Goal: Task Accomplishment & Management: Manage account settings

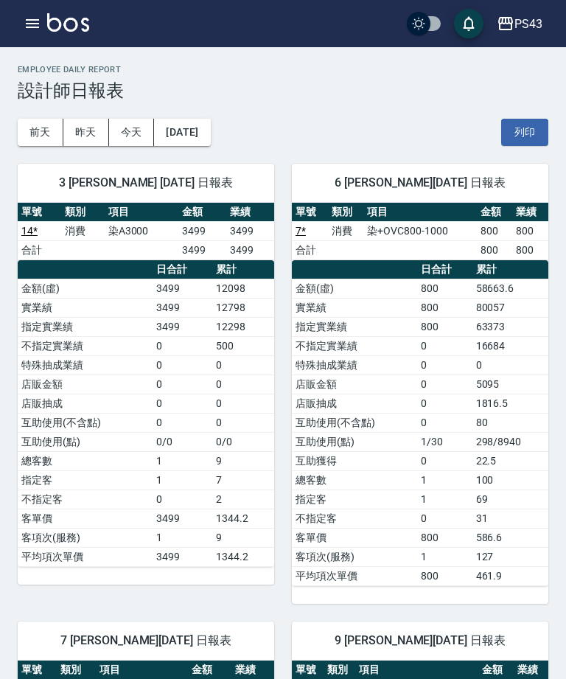
click at [122, 136] on button "今天" at bounding box center [132, 132] width 46 height 27
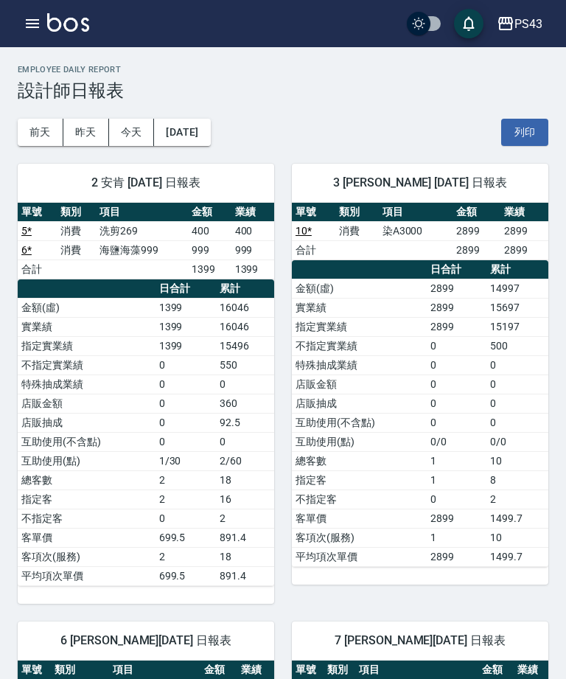
click at [27, 32] on icon "button" at bounding box center [33, 24] width 18 height 18
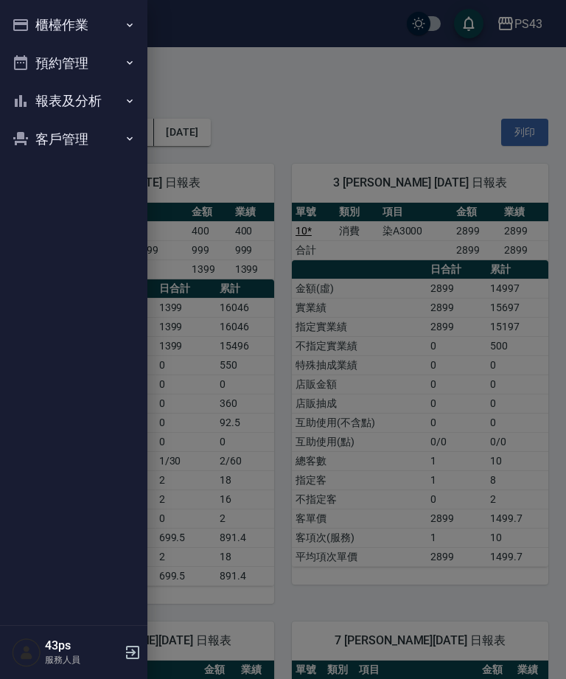
click at [105, 108] on button "報表及分析" at bounding box center [74, 101] width 136 height 38
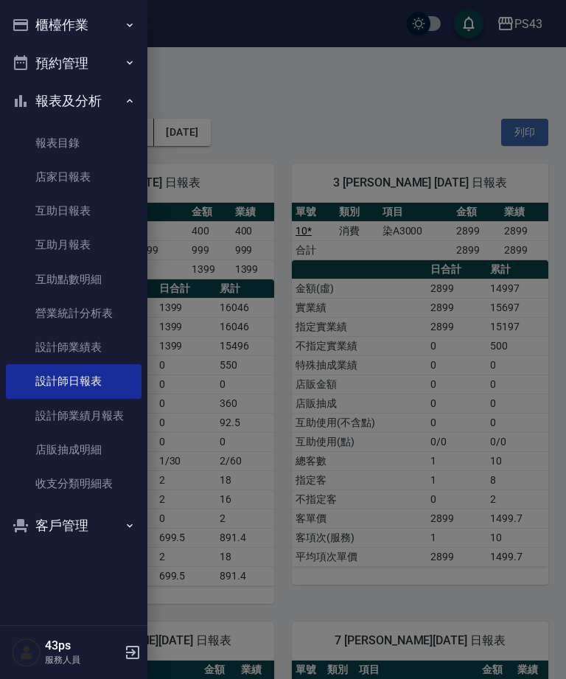
click at [97, 210] on link "互助日報表" at bounding box center [74, 211] width 136 height 34
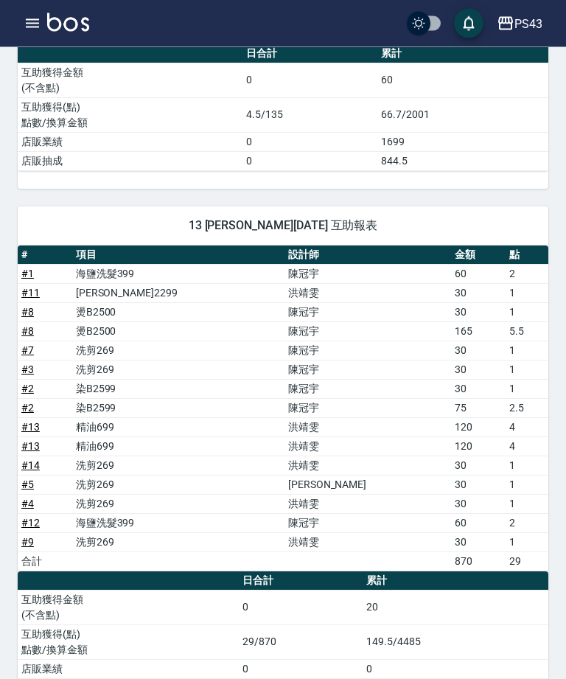
scroll to position [555, 0]
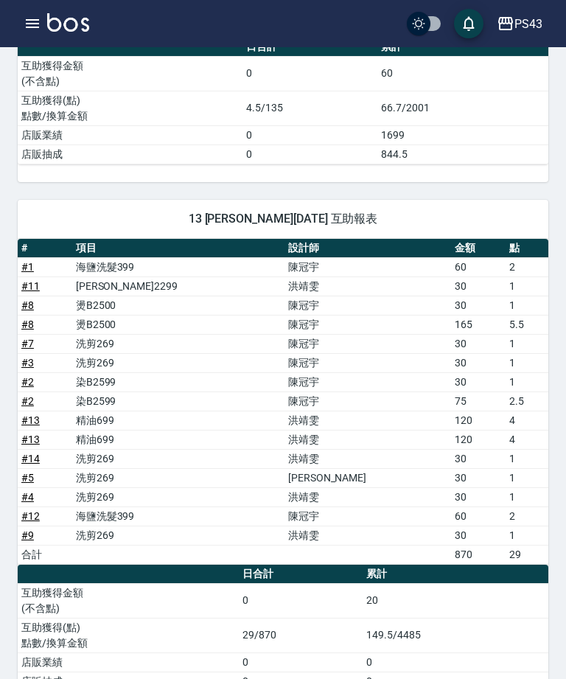
click at [29, 32] on button "button" at bounding box center [32, 23] width 29 height 29
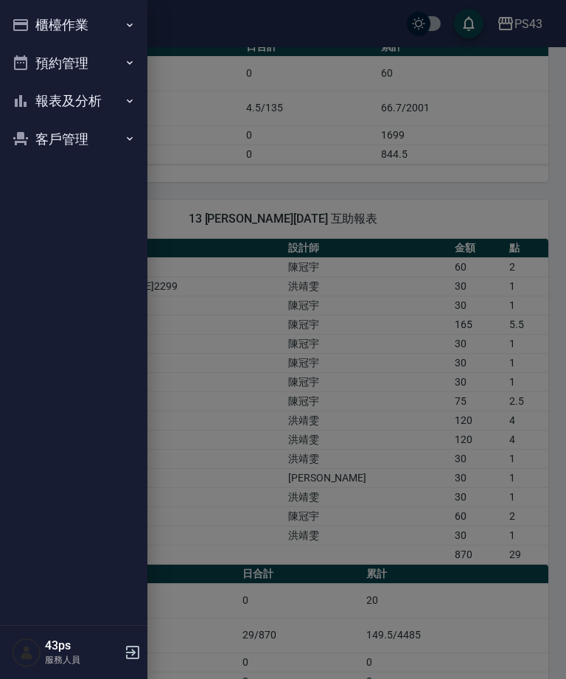
click at [108, 25] on button "櫃檯作業" at bounding box center [74, 25] width 136 height 38
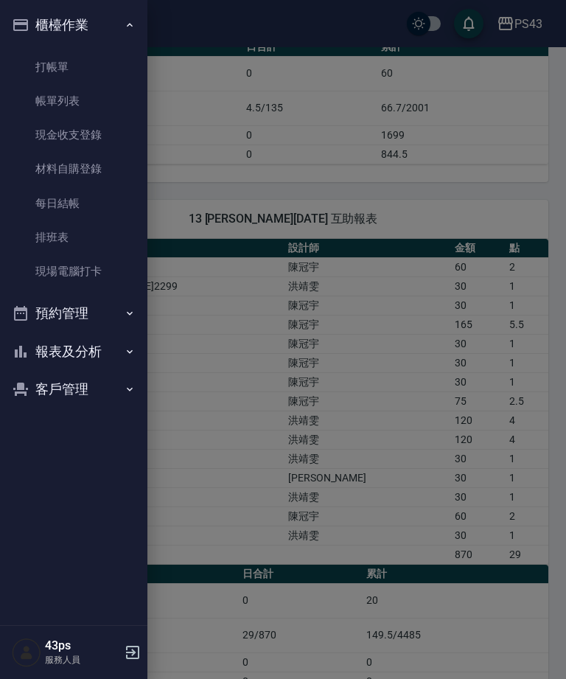
click at [96, 133] on link "現金收支登錄" at bounding box center [74, 135] width 136 height 34
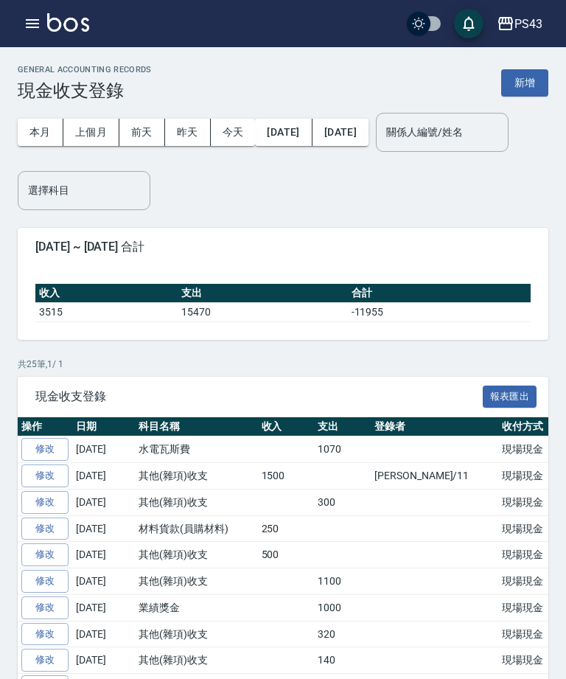
click at [532, 74] on button "新增" at bounding box center [524, 82] width 47 height 27
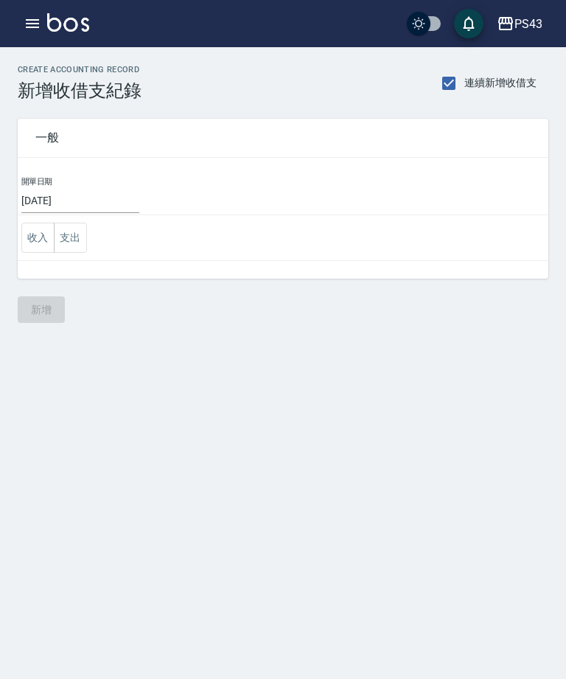
click at [84, 235] on button "支出" at bounding box center [70, 238] width 33 height 30
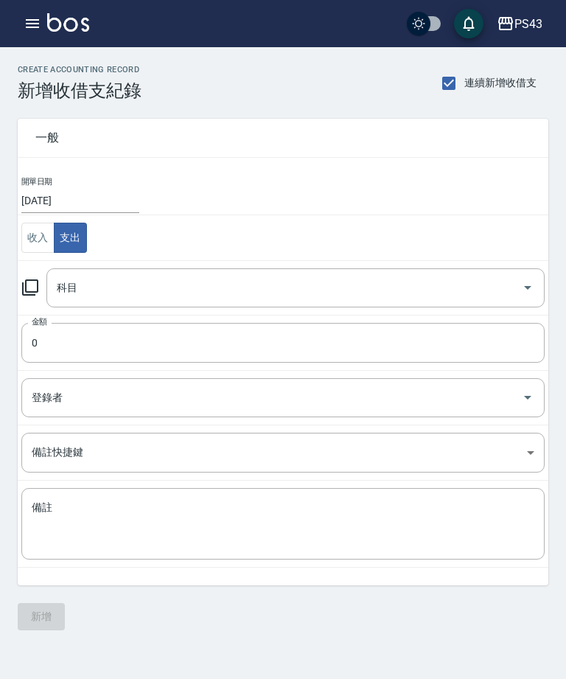
click at [33, 290] on icon at bounding box center [30, 288] width 18 height 18
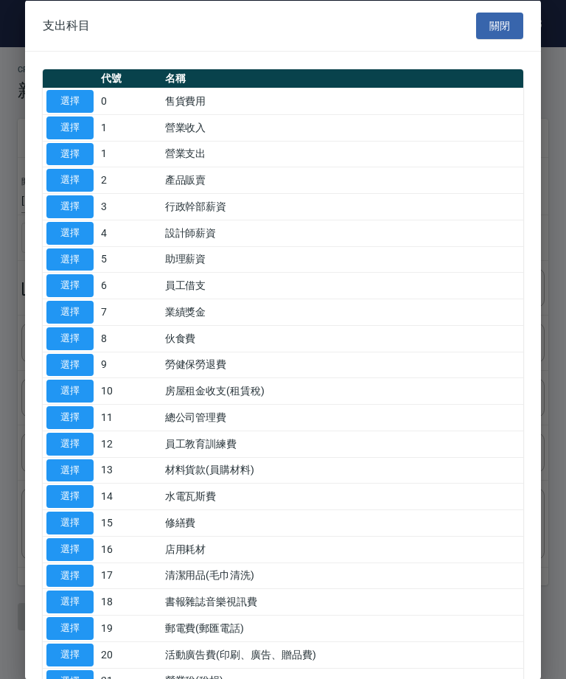
click at [32, 290] on div "代號 名稱 選擇 0 售貨費用 選擇 1 營業收入 選擇 1 營業支出 選擇 2 產品販賣 選擇 3 行政幹部薪資 選擇 4 設計師薪資 選擇 5 助理薪資 …" at bounding box center [283, 606] width 516 height 1109
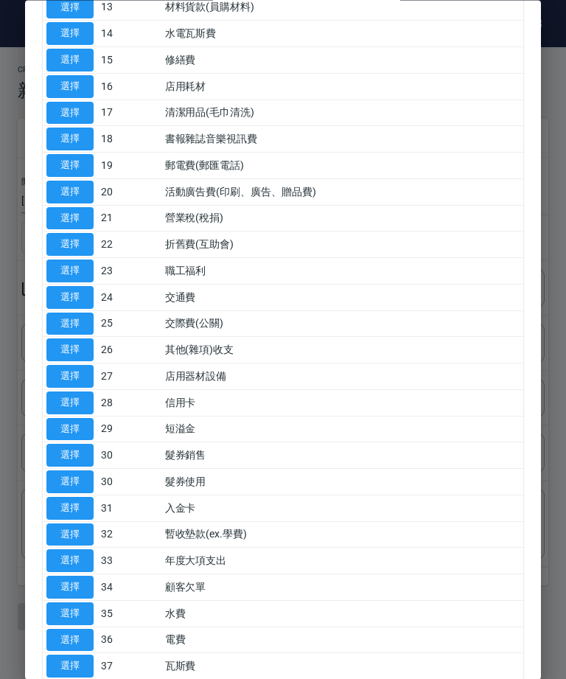
scroll to position [462, 0]
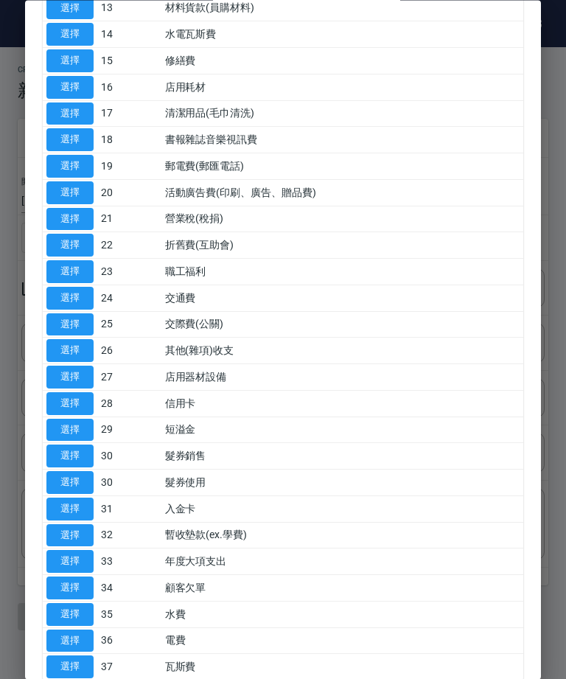
click at [72, 340] on button "選擇" at bounding box center [69, 351] width 47 height 23
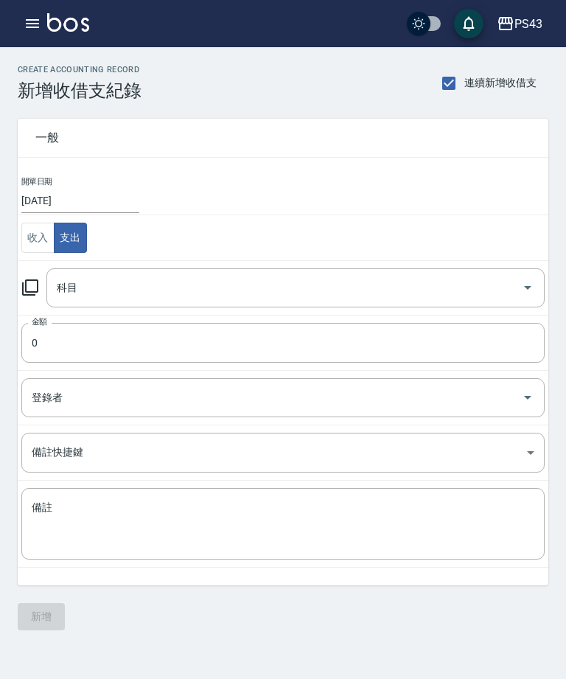
type input "26 其他(雜項)收支"
click at [159, 338] on input "0" at bounding box center [283, 343] width 524 height 40
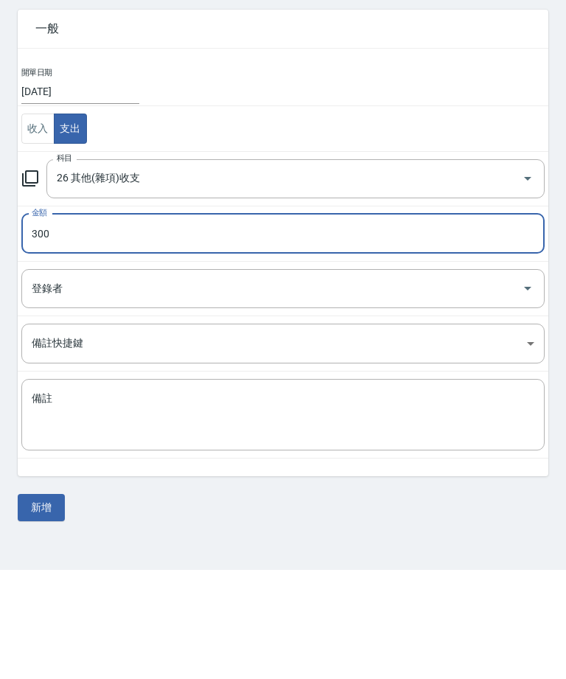
type input "300"
click at [249, 501] on textarea "備註" at bounding box center [283, 524] width 503 height 47
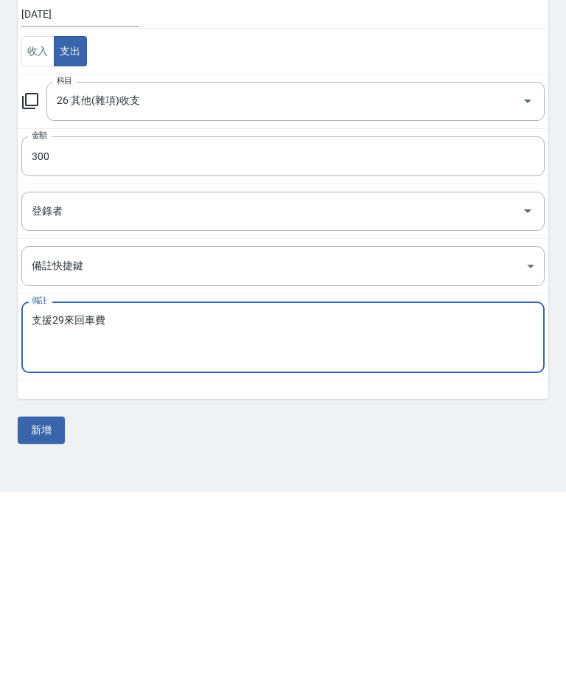
type textarea "支援29來回車費"
click at [47, 603] on button "新增" at bounding box center [41, 616] width 47 height 27
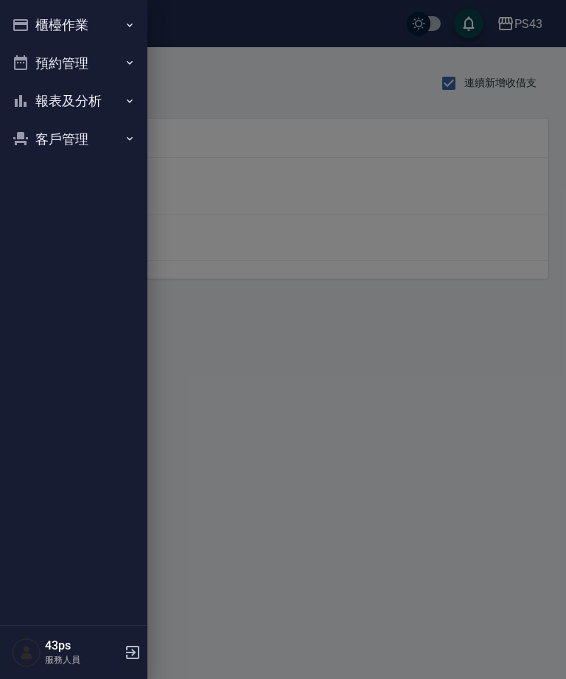
click at [162, 187] on div at bounding box center [283, 339] width 566 height 679
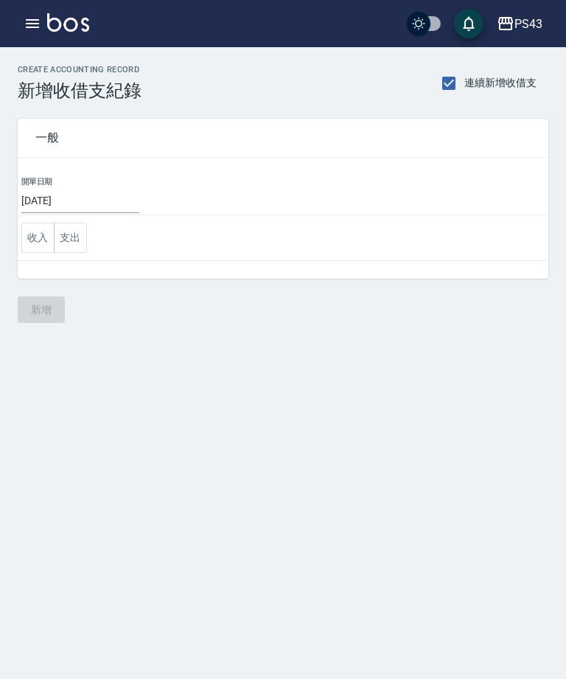
click at [41, 232] on button "收入" at bounding box center [37, 238] width 33 height 30
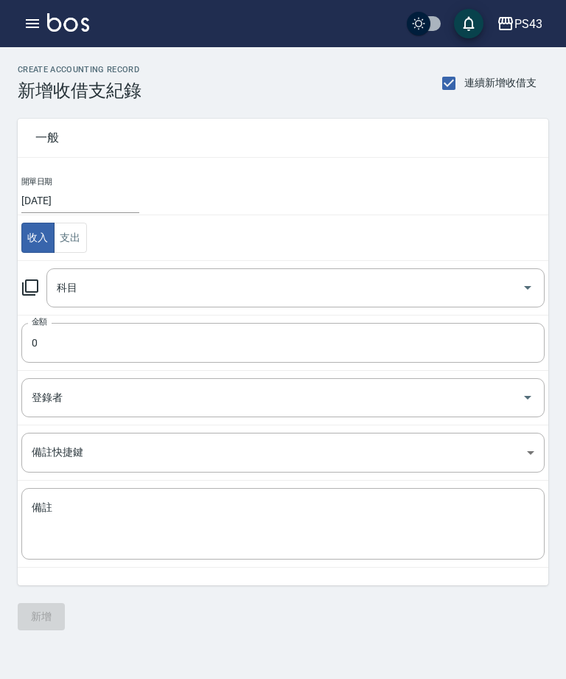
click at [31, 295] on icon at bounding box center [30, 287] width 16 height 16
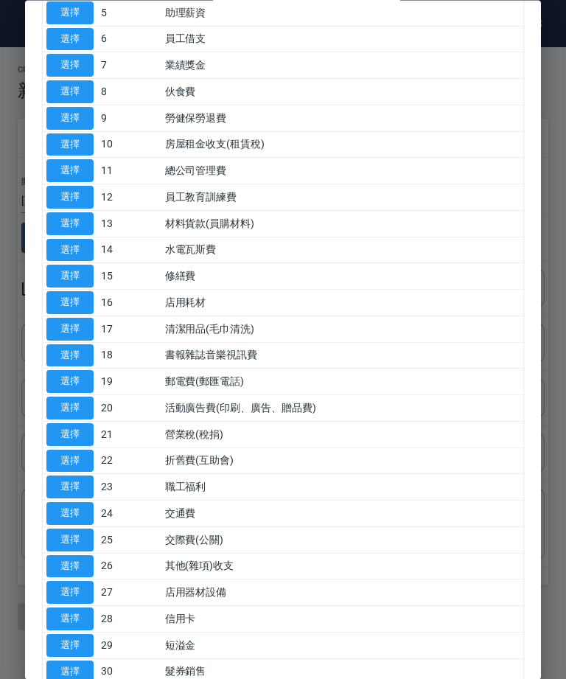
scroll to position [219, 0]
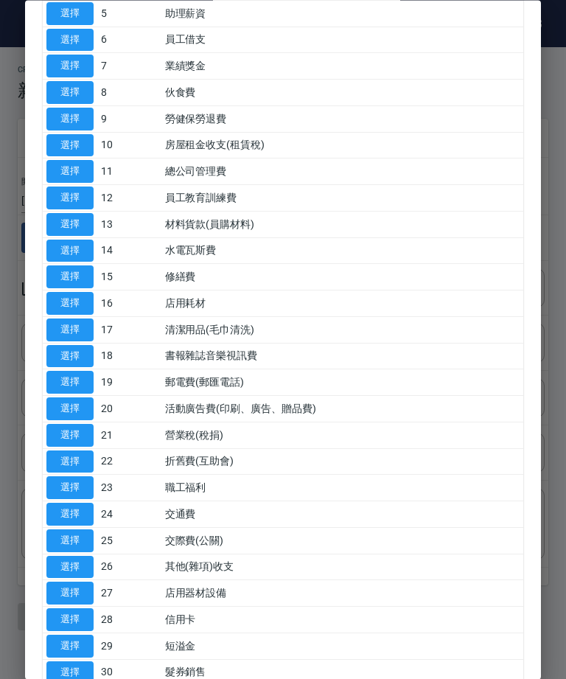
click at [61, 218] on button "選擇" at bounding box center [69, 224] width 47 height 23
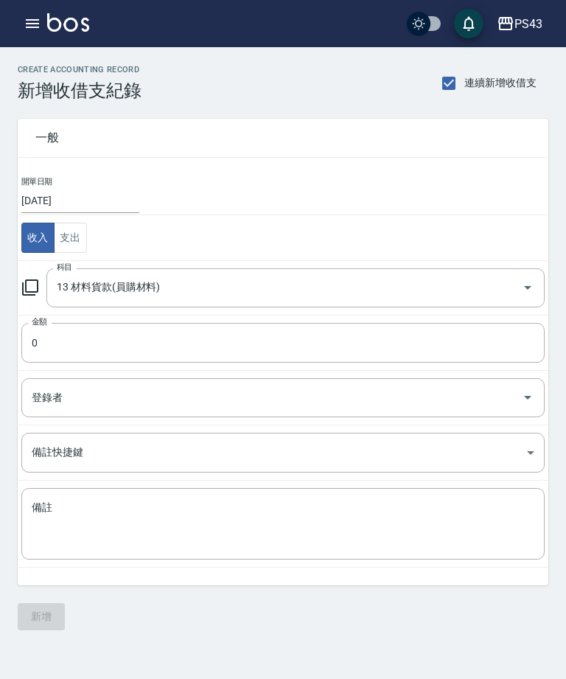
type input "13 材料貨款(員購材料)"
click at [383, 353] on input "0" at bounding box center [283, 343] width 524 height 40
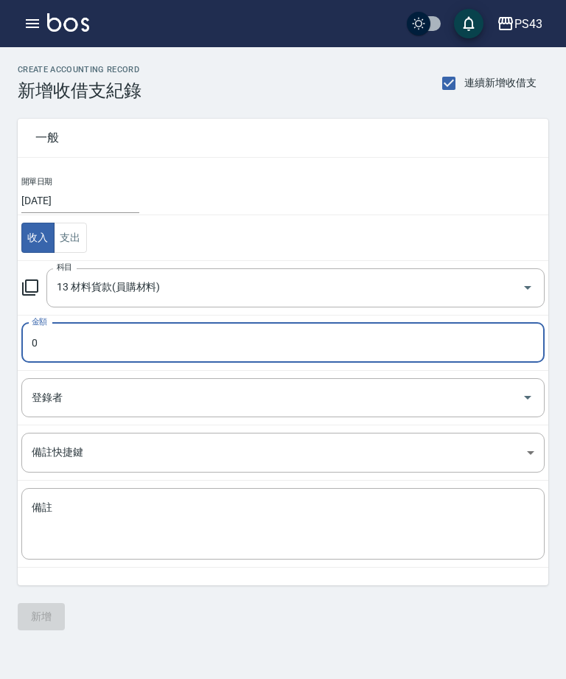
click at [383, 353] on input "0" at bounding box center [283, 343] width 524 height 40
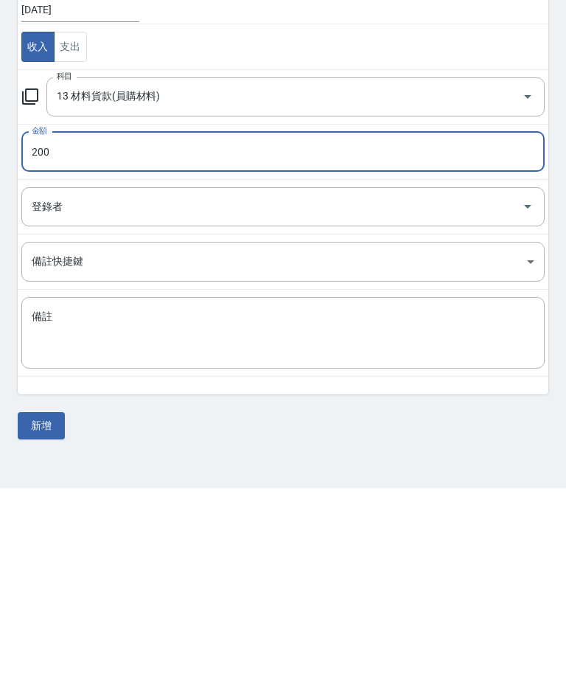
type input "200"
click at [140, 501] on textarea "備註" at bounding box center [283, 524] width 503 height 47
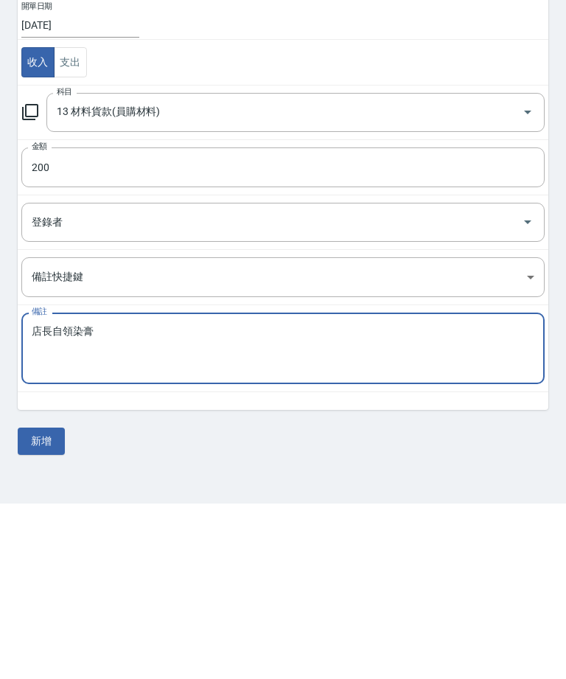
type textarea "店長自領染膏"
click at [48, 603] on button "新增" at bounding box center [41, 616] width 47 height 27
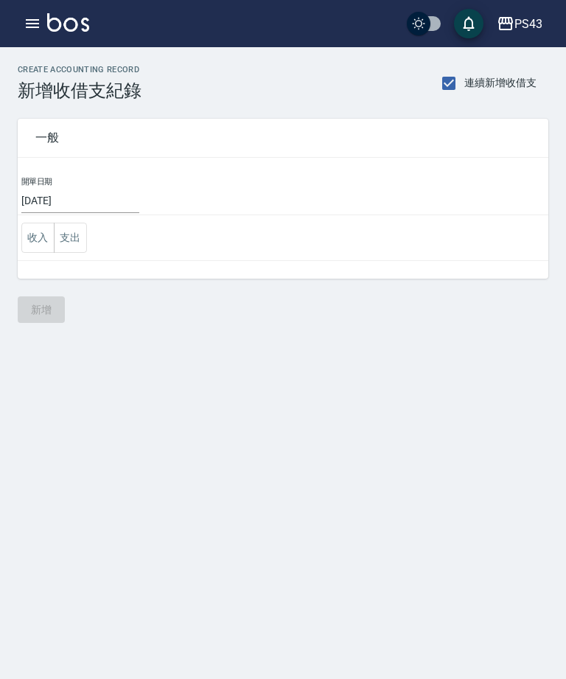
click at [24, 15] on icon "button" at bounding box center [33, 24] width 18 height 18
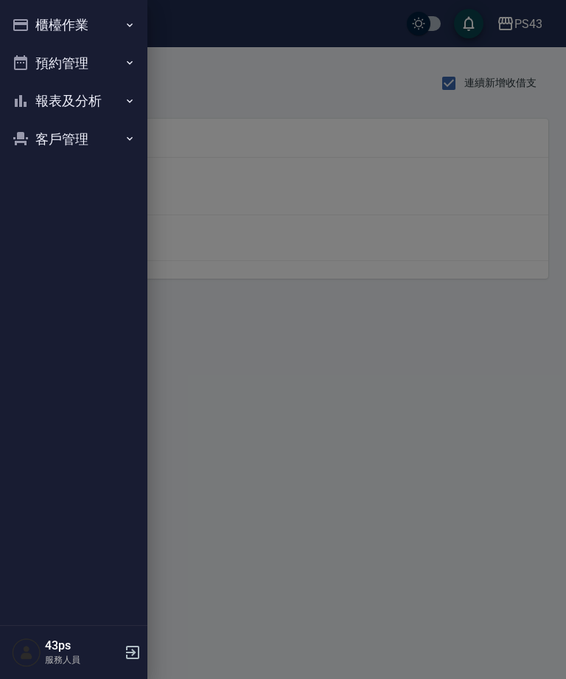
click at [43, 29] on button "櫃檯作業" at bounding box center [74, 25] width 136 height 38
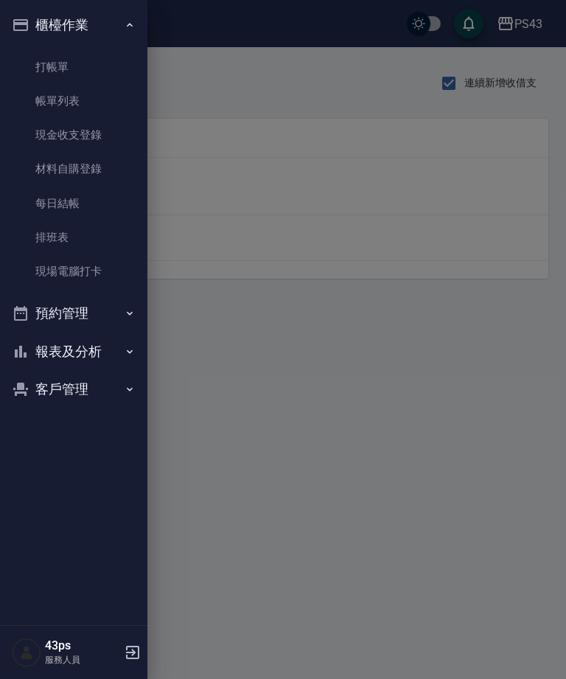
click at [47, 202] on link "每日結帳" at bounding box center [74, 204] width 136 height 34
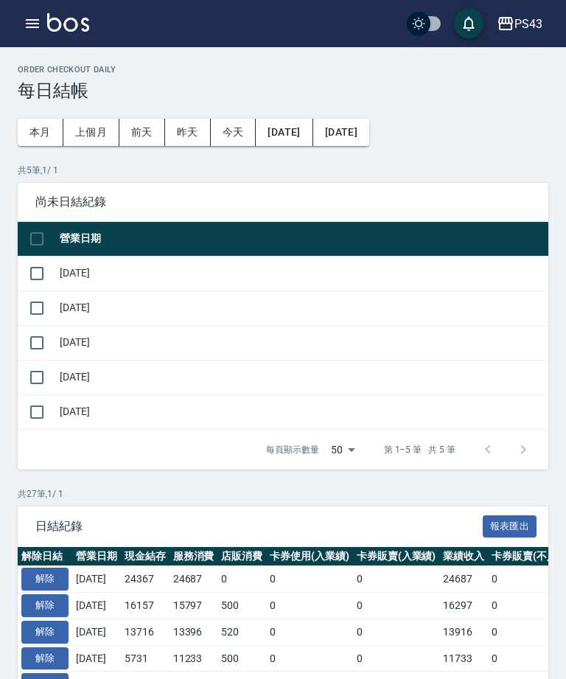
click at [38, 279] on input "checkbox" at bounding box center [36, 273] width 31 height 31
checkbox input "true"
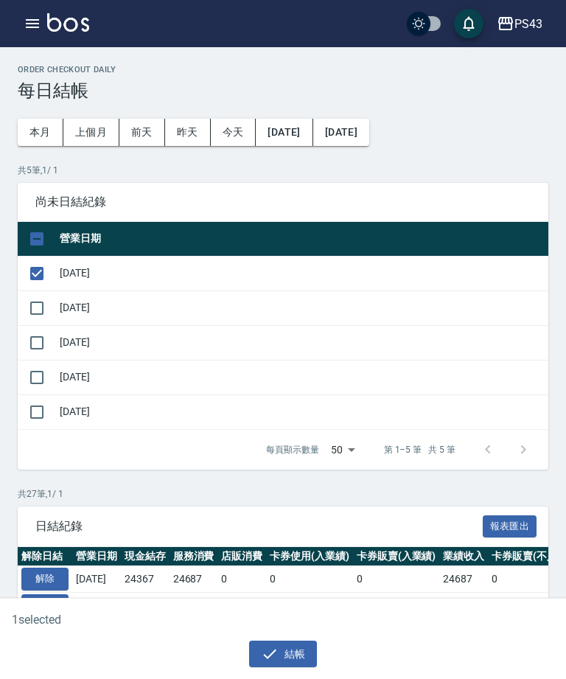
click at [35, 310] on input "checkbox" at bounding box center [36, 308] width 31 height 31
checkbox input "true"
click at [36, 341] on input "checkbox" at bounding box center [36, 342] width 31 height 31
checkbox input "true"
click at [35, 383] on input "checkbox" at bounding box center [36, 377] width 31 height 31
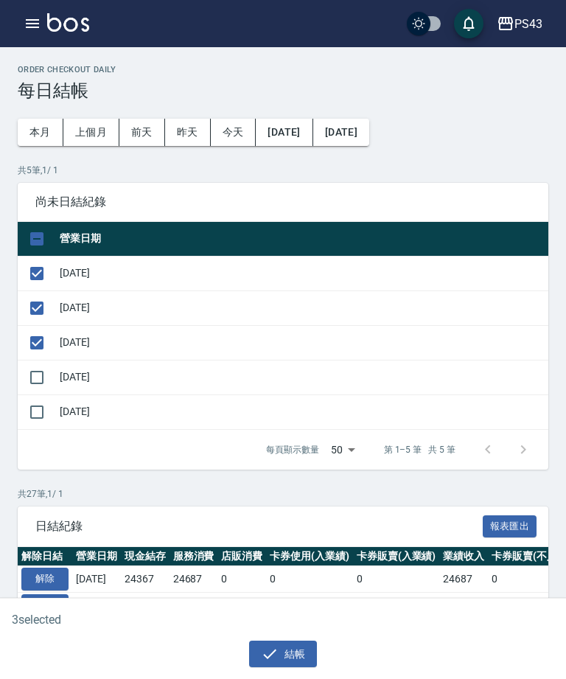
checkbox input "true"
click at [35, 419] on input "checkbox" at bounding box center [36, 412] width 31 height 31
checkbox input "true"
click at [286, 664] on button "結帳" at bounding box center [283, 654] width 69 height 27
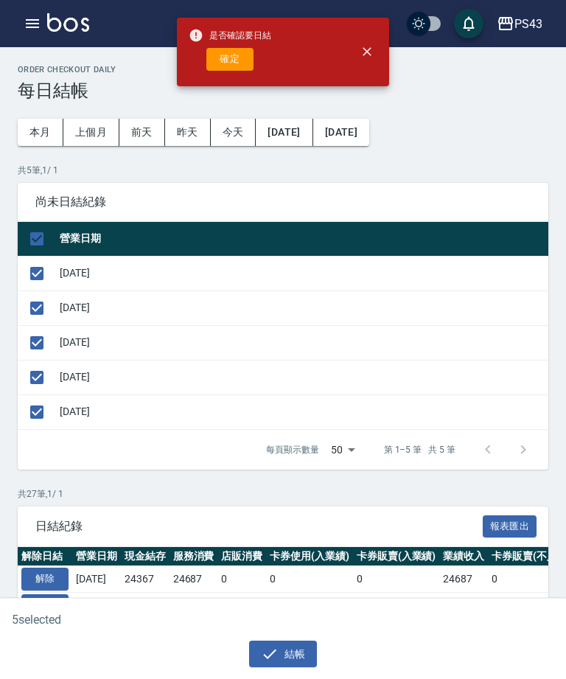
click at [234, 60] on button "確定" at bounding box center [229, 59] width 47 height 23
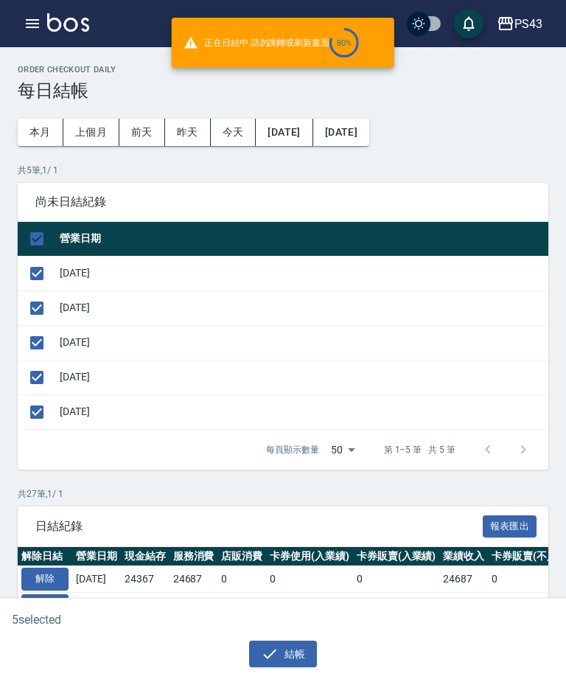
checkbox input "false"
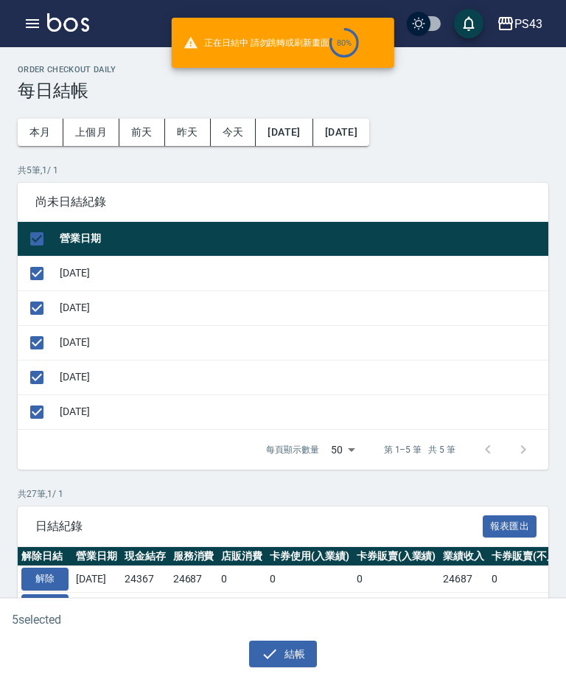
checkbox input "false"
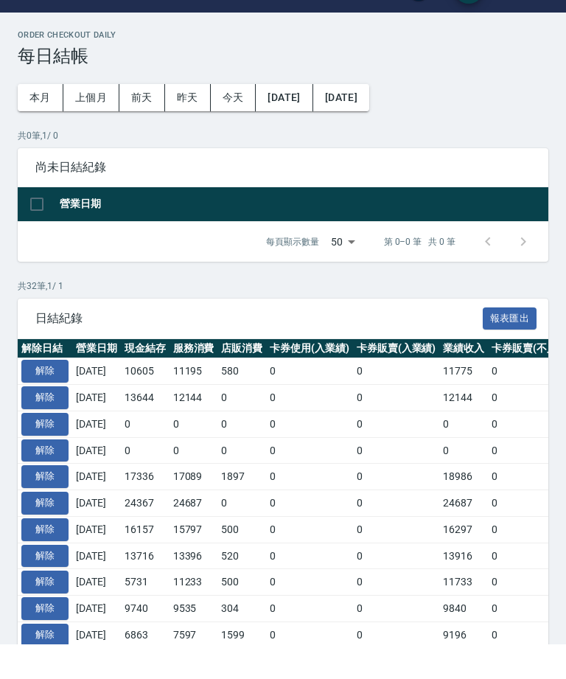
scroll to position [35, 0]
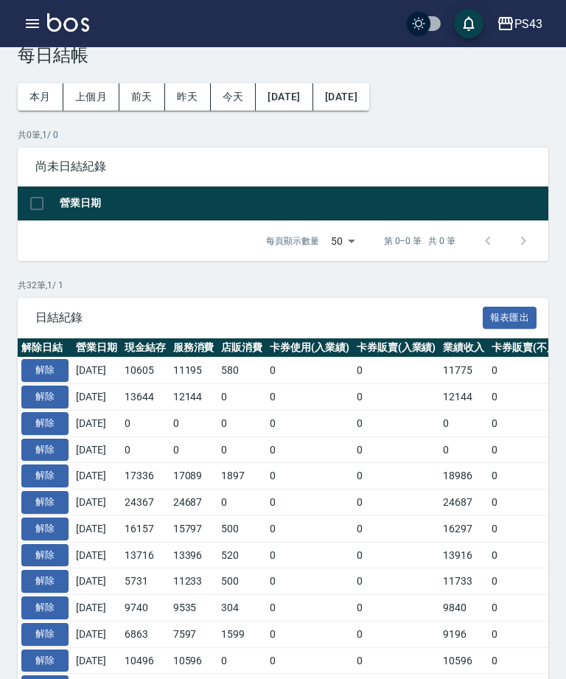
click at [20, 12] on div "PS43 登出" at bounding box center [283, 23] width 566 height 47
click at [41, 30] on icon "button" at bounding box center [33, 24] width 18 height 18
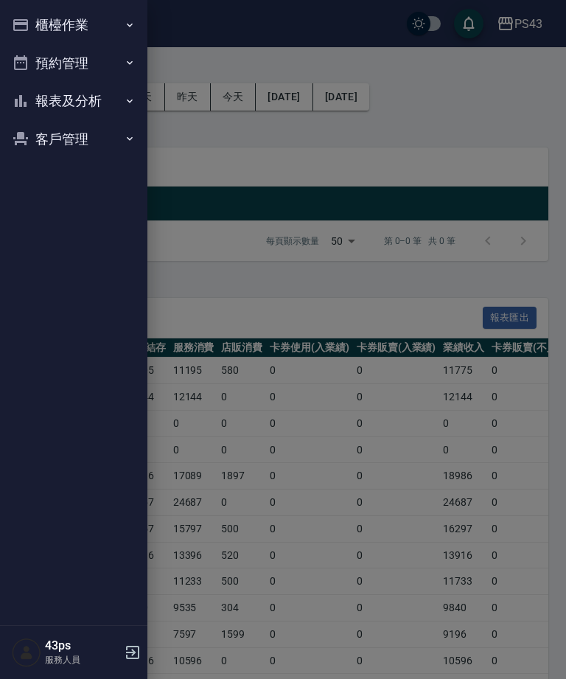
click at [106, 18] on button "櫃檯作業" at bounding box center [74, 25] width 136 height 38
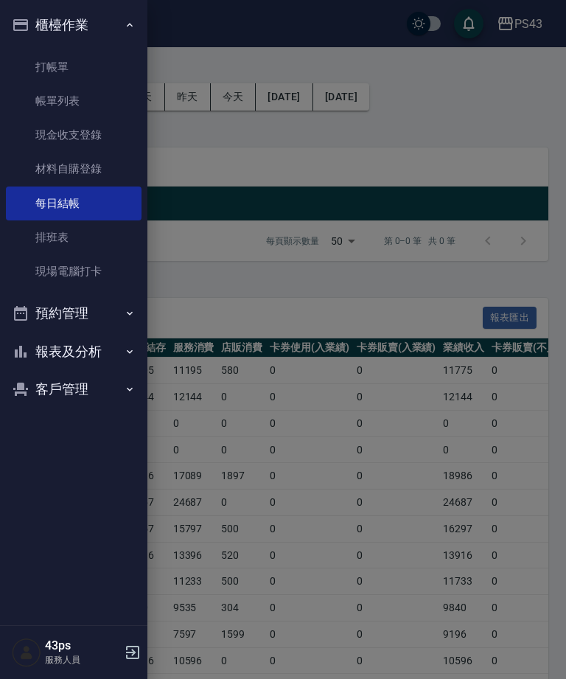
click at [112, 88] on link "帳單列表" at bounding box center [74, 101] width 136 height 34
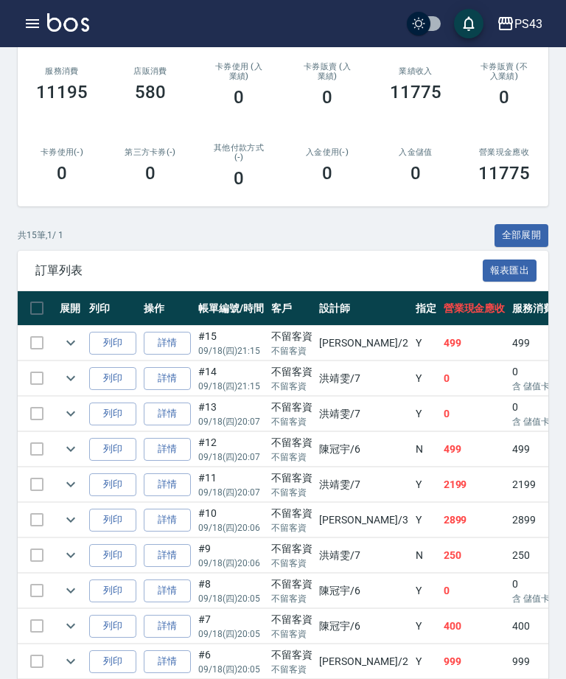
scroll to position [229, 0]
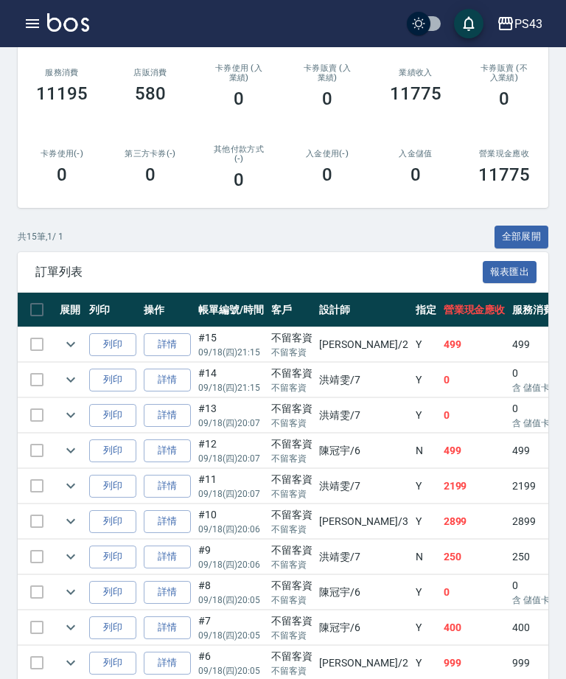
click at [18, 2] on div "PS43 登出" at bounding box center [283, 23] width 566 height 47
click at [32, 18] on icon "button" at bounding box center [33, 24] width 18 height 18
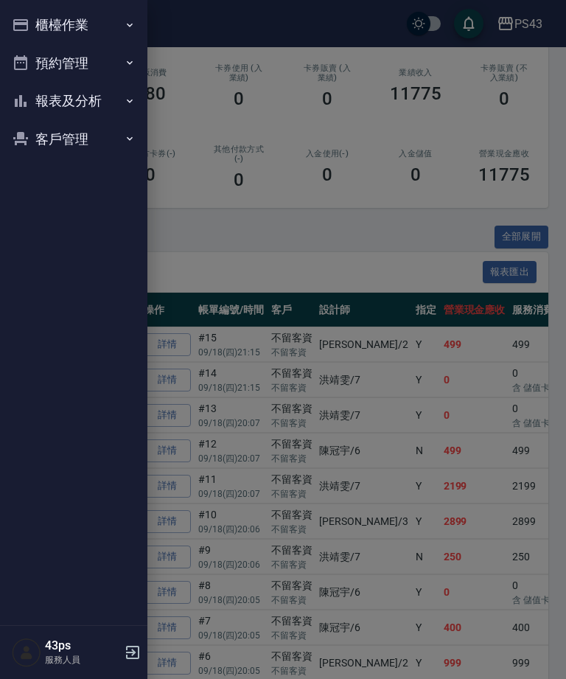
click at [108, 33] on button "櫃檯作業" at bounding box center [74, 25] width 136 height 38
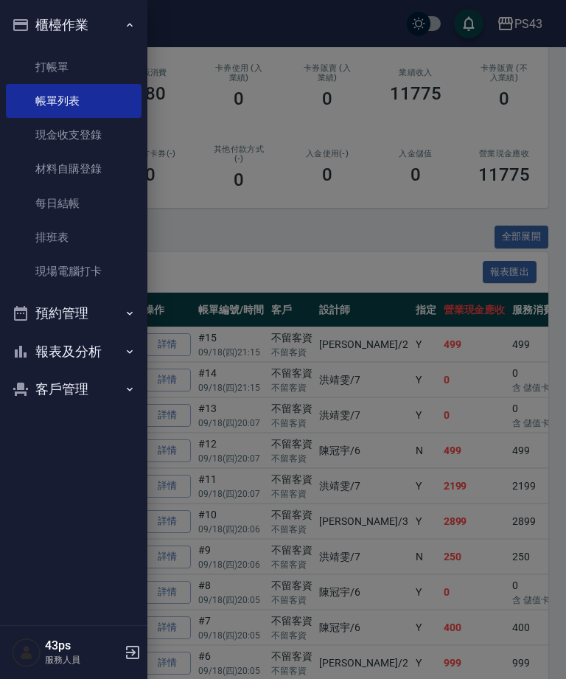
click at [93, 199] on link "每日結帳" at bounding box center [74, 204] width 136 height 34
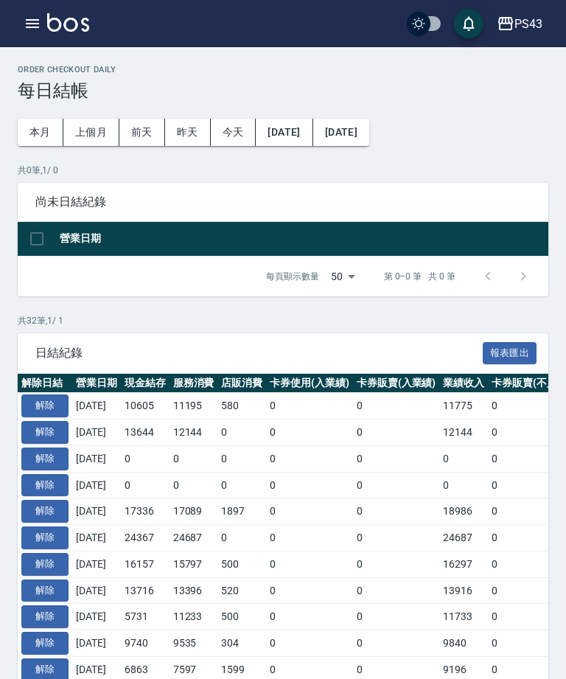
click at [80, 204] on span "尚未日結紀錄" at bounding box center [283, 202] width 496 height 15
click at [52, 403] on button "解除" at bounding box center [44, 406] width 47 height 23
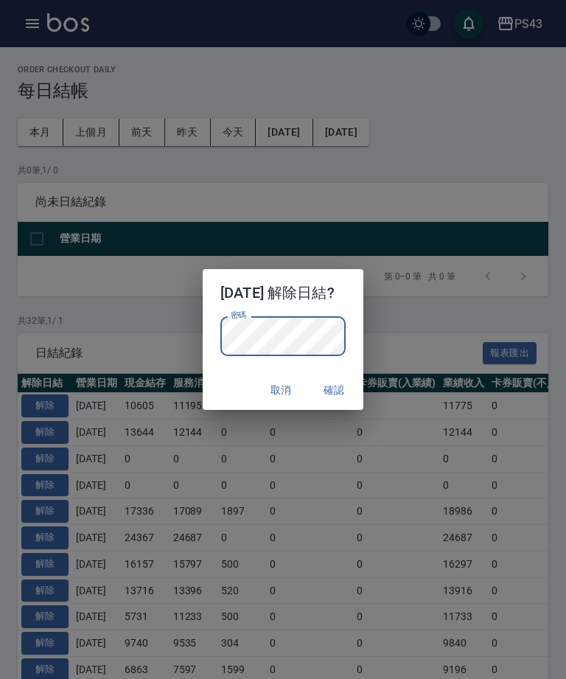
click at [348, 394] on button "確認" at bounding box center [333, 390] width 47 height 27
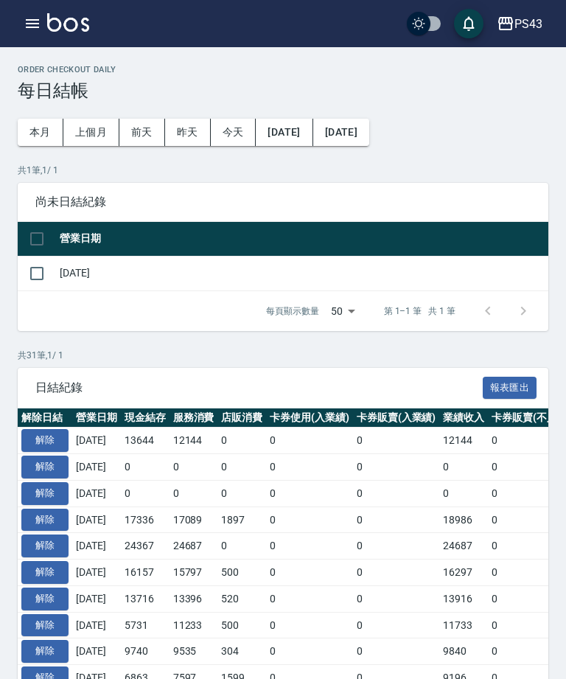
click at [35, 24] on icon "button" at bounding box center [32, 23] width 13 height 9
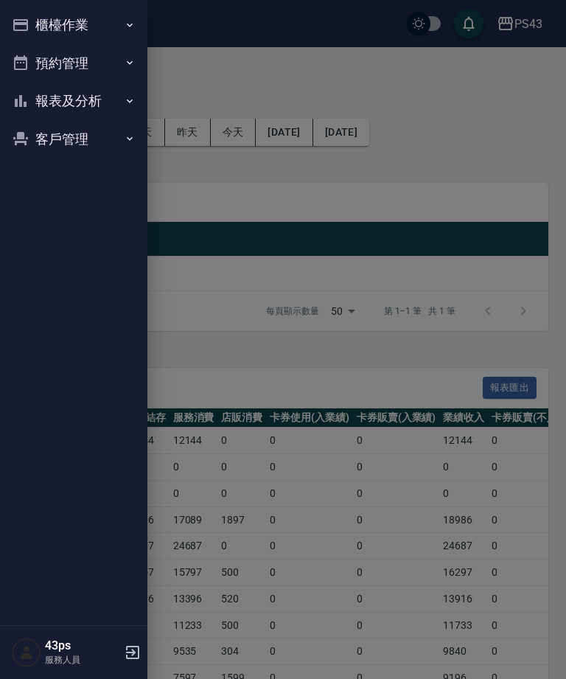
click at [32, 20] on button "櫃檯作業" at bounding box center [74, 25] width 136 height 38
click at [27, 14] on button "櫃檯作業" at bounding box center [74, 25] width 136 height 38
click at [91, 19] on button "櫃檯作業" at bounding box center [74, 25] width 136 height 38
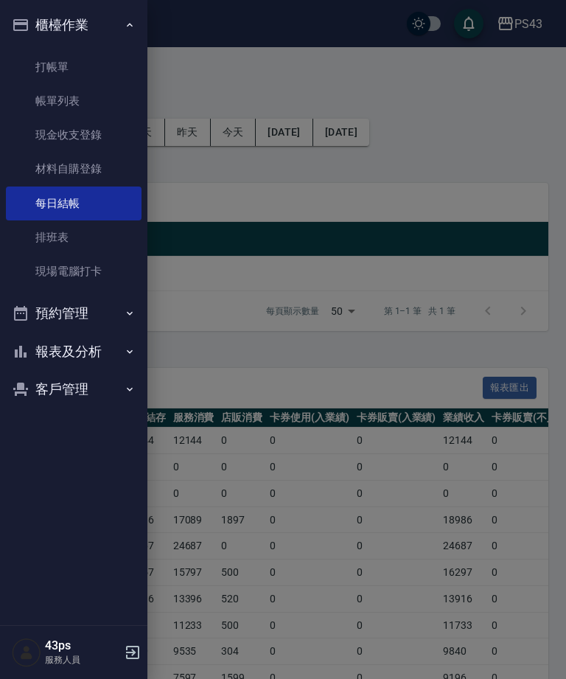
click at [93, 102] on link "帳單列表" at bounding box center [74, 101] width 136 height 34
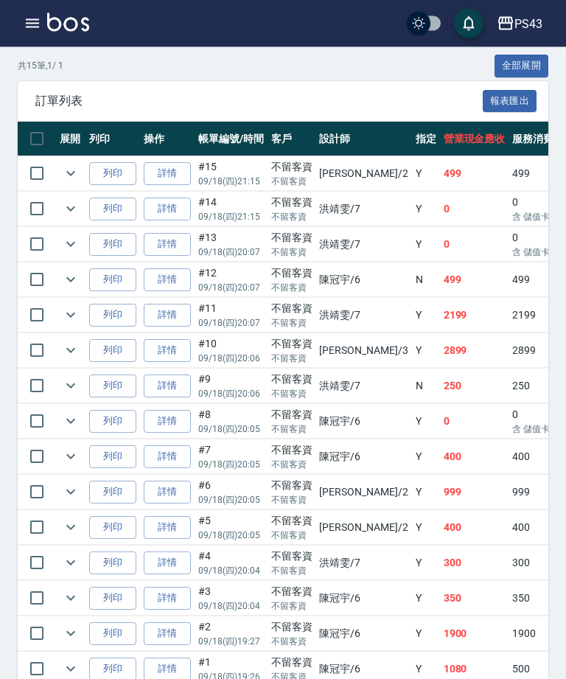
scroll to position [400, 0]
click at [171, 535] on link "詳情" at bounding box center [167, 527] width 47 height 23
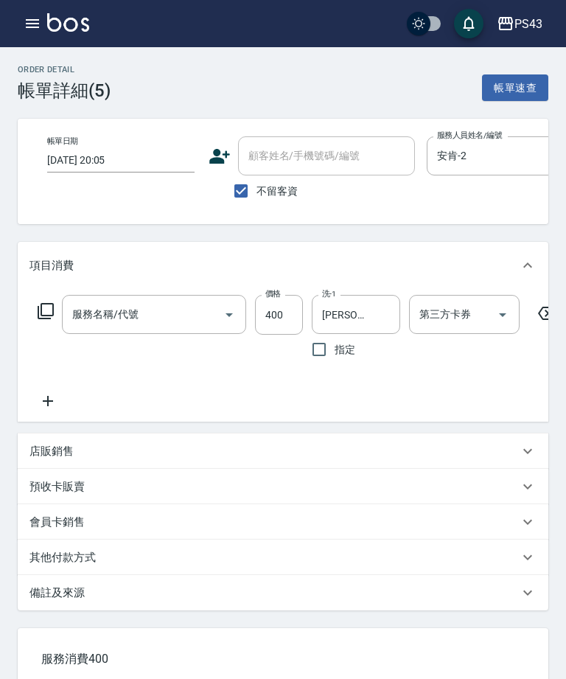
type input "2025/09/18 20:05"
checkbox input "true"
type input "安肯-2"
type input "洗剪269(226)"
click at [272, 318] on input "400" at bounding box center [279, 315] width 48 height 40
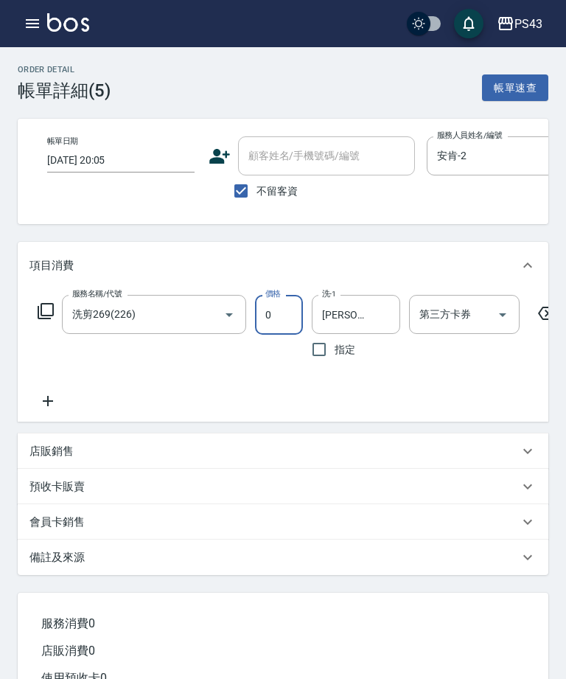
click at [256, 333] on input "0" at bounding box center [279, 315] width 48 height 40
click at [254, 330] on div "服務名稱/代號 洗剪269(226) 服務名稱/代號 價格 0 價格 洗-1 李怡芳-13 洗-1 指定 第三方卡券 第三方卡券" at bounding box center [297, 330] width 536 height 70
click at [264, 313] on input "0" at bounding box center [279, 315] width 48 height 40
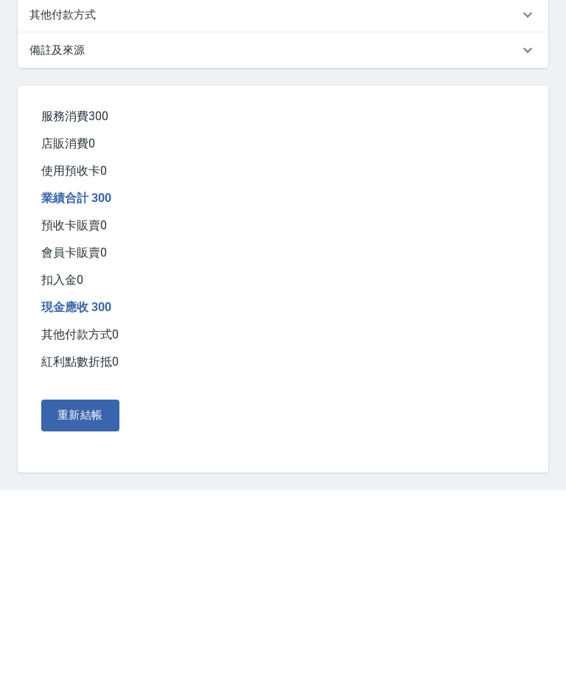
type input "300"
click at [95, 588] on button "重新結帳" at bounding box center [80, 603] width 78 height 31
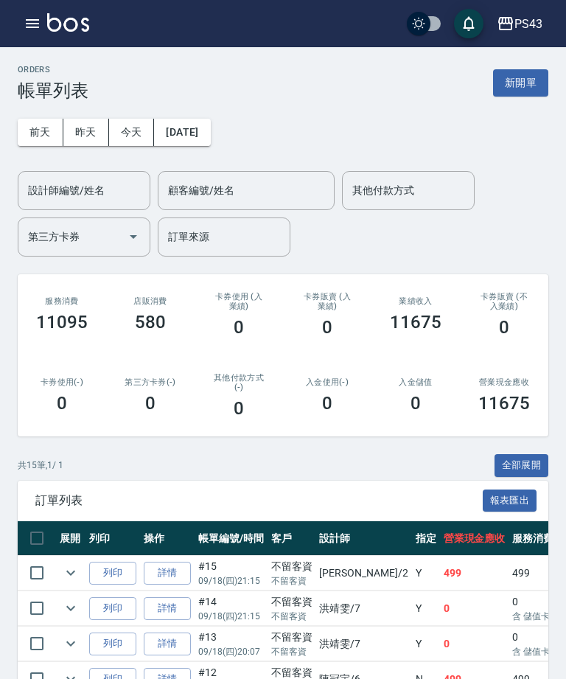
click at [36, 13] on button "button" at bounding box center [32, 23] width 29 height 29
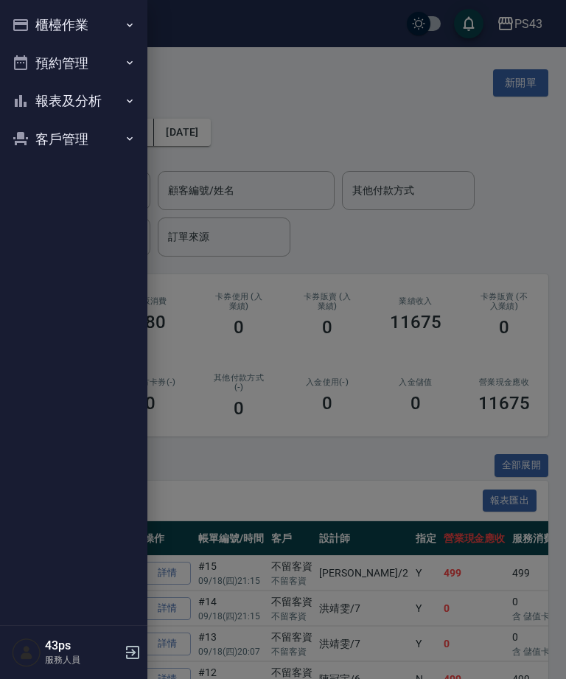
click at [81, 99] on button "報表及分析" at bounding box center [74, 101] width 136 height 38
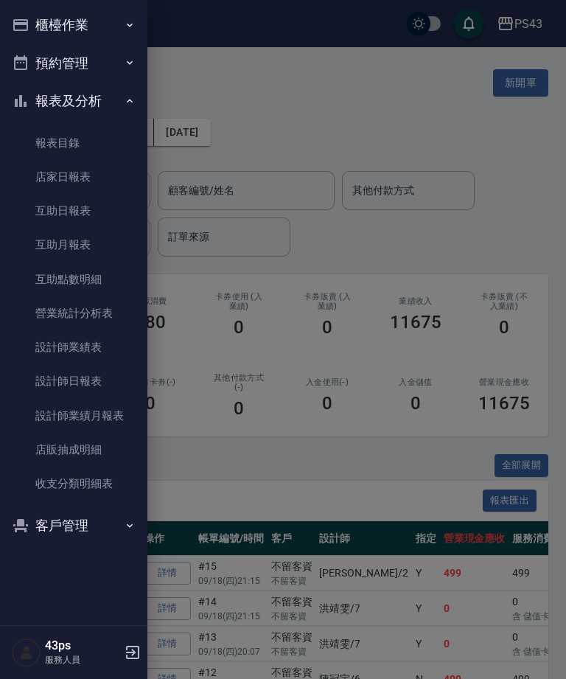
click at [111, 24] on button "櫃檯作業" at bounding box center [74, 25] width 136 height 38
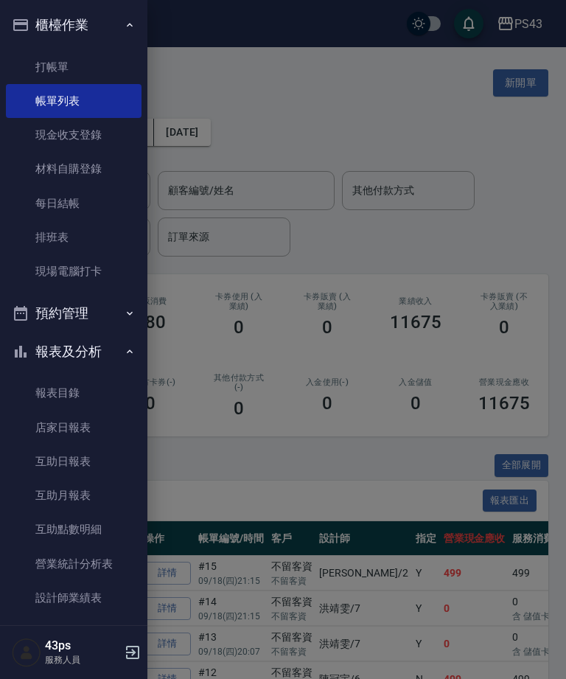
click at [92, 212] on link "每日結帳" at bounding box center [74, 204] width 136 height 34
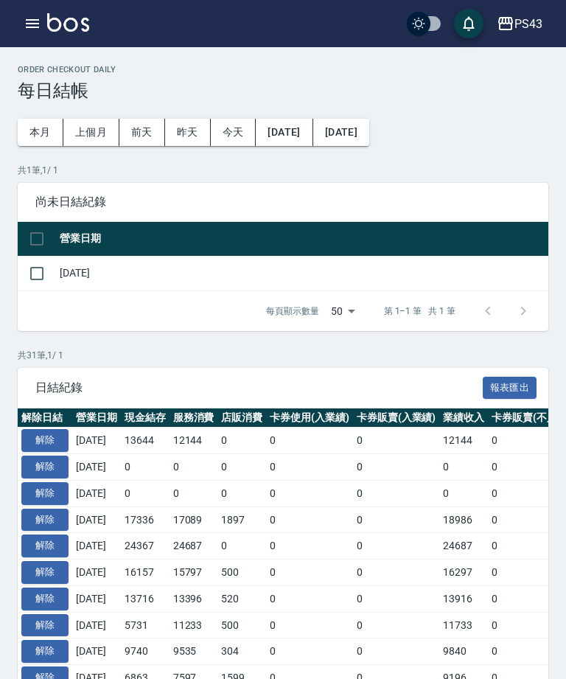
click at [82, 203] on span "尚未日結紀錄" at bounding box center [283, 202] width 496 height 15
click at [41, 273] on input "checkbox" at bounding box center [36, 273] width 31 height 31
checkbox input "true"
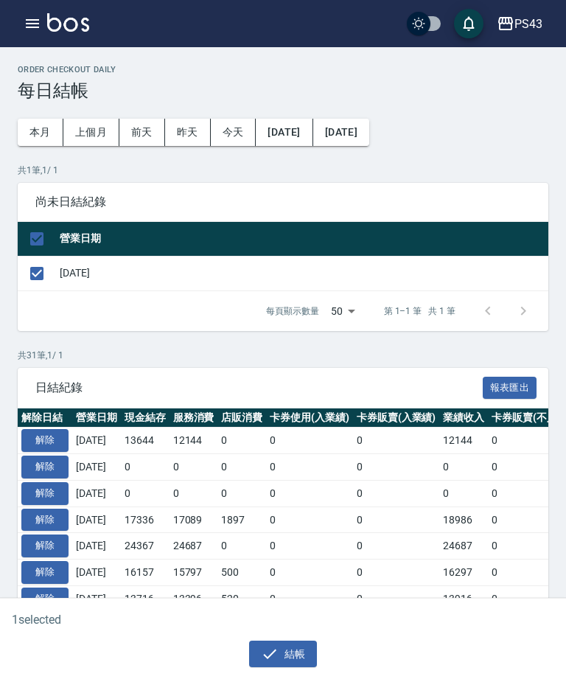
click at [284, 668] on button "結帳" at bounding box center [283, 654] width 69 height 27
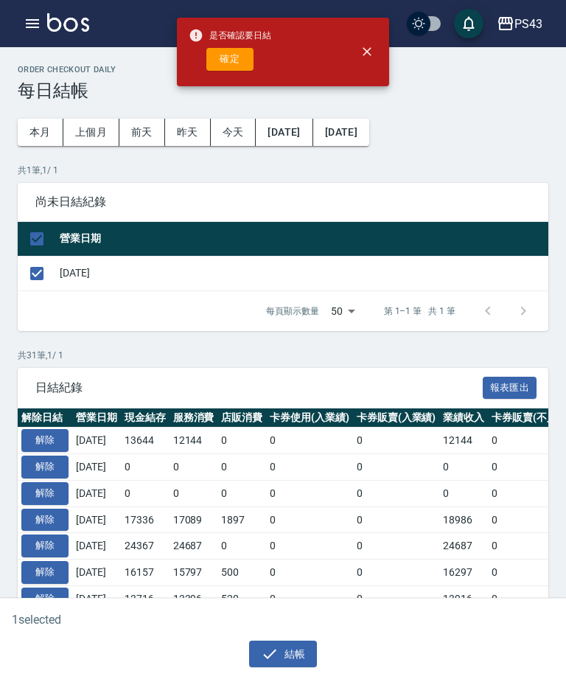
click at [246, 63] on button "確定" at bounding box center [229, 59] width 47 height 23
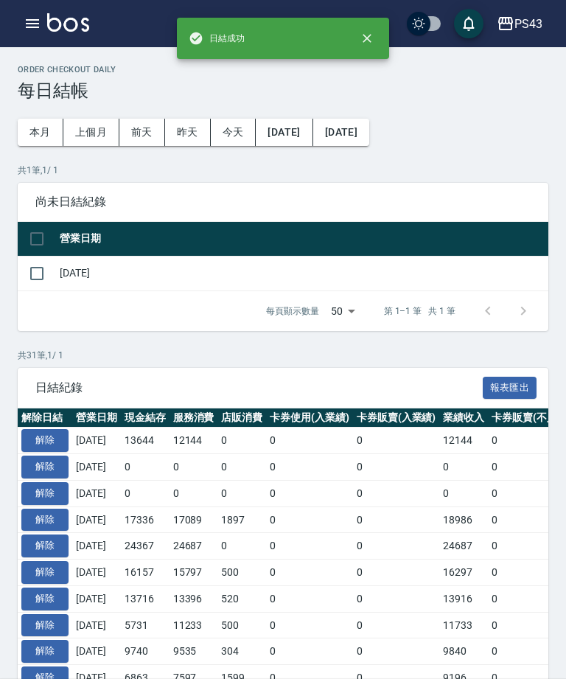
checkbox input "false"
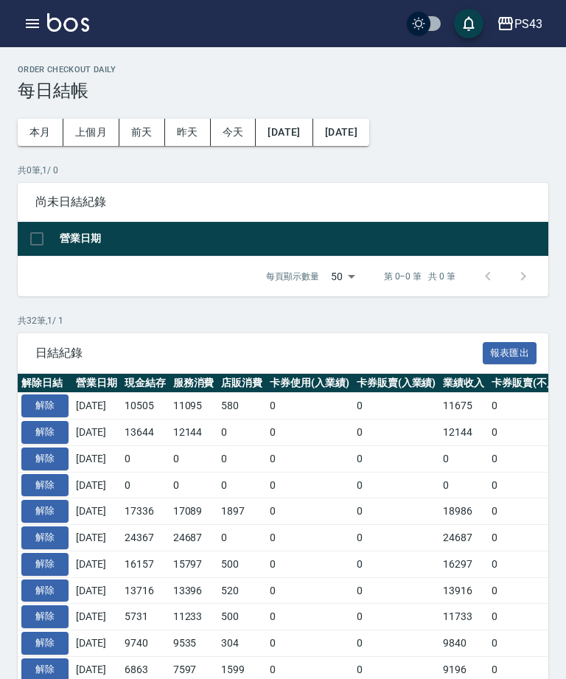
scroll to position [47, 0]
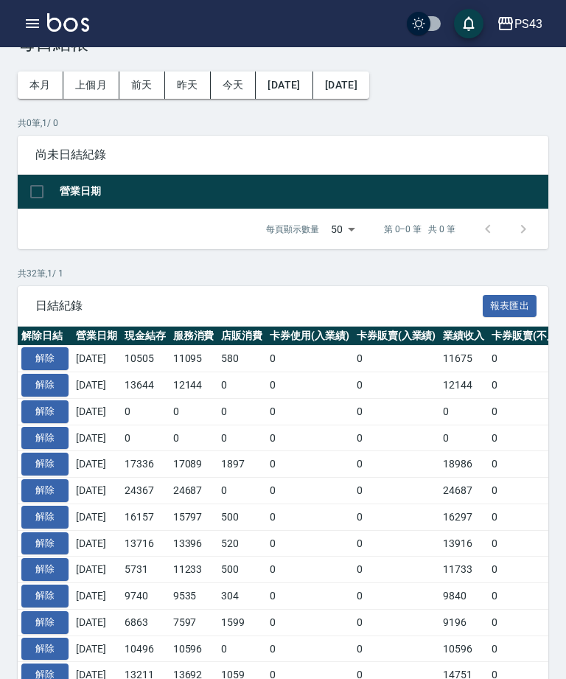
click at [24, 23] on icon "button" at bounding box center [33, 24] width 18 height 18
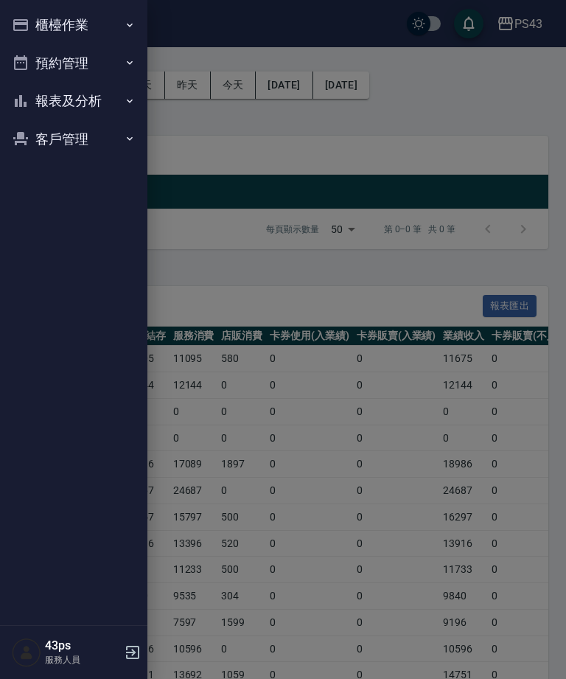
click at [23, 7] on button "櫃檯作業" at bounding box center [74, 25] width 136 height 38
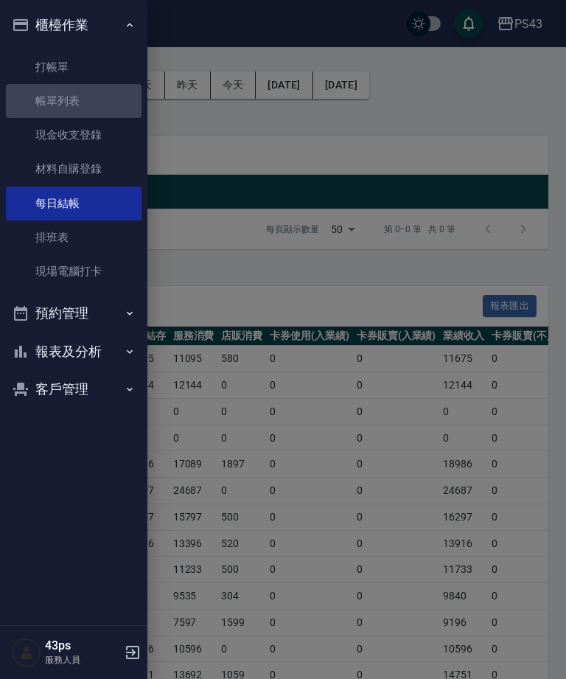
click at [44, 108] on link "帳單列表" at bounding box center [74, 101] width 136 height 34
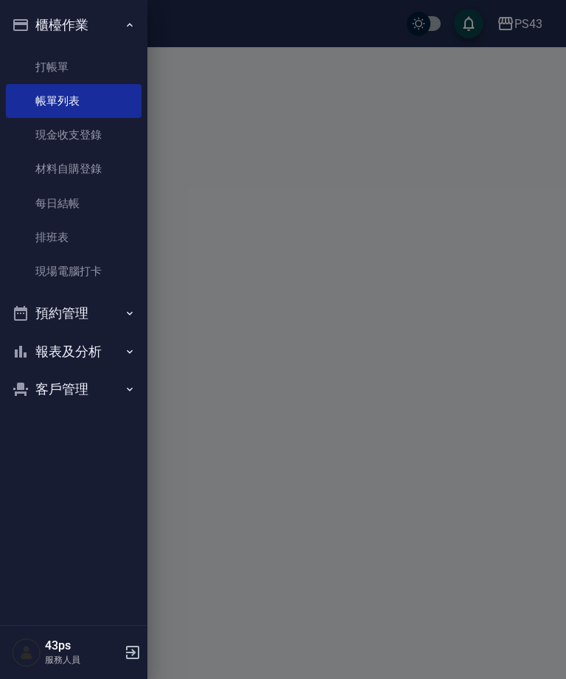
click at [62, 398] on button "客戶管理" at bounding box center [74, 389] width 136 height 38
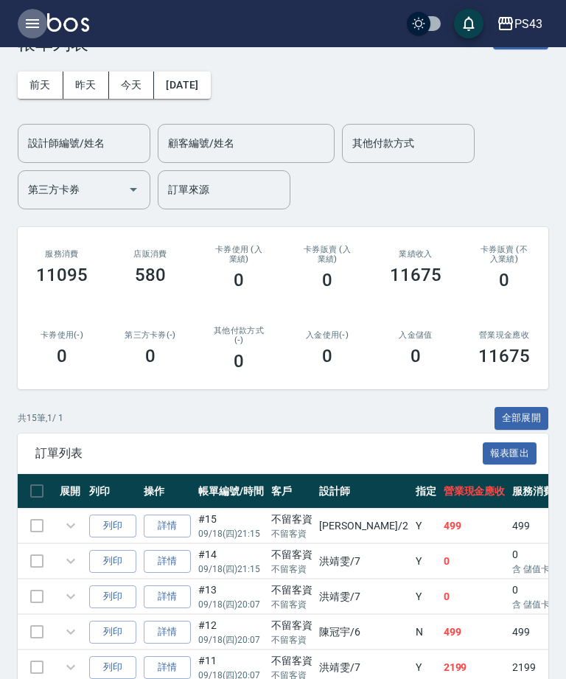
click at [25, 19] on icon "button" at bounding box center [33, 24] width 18 height 18
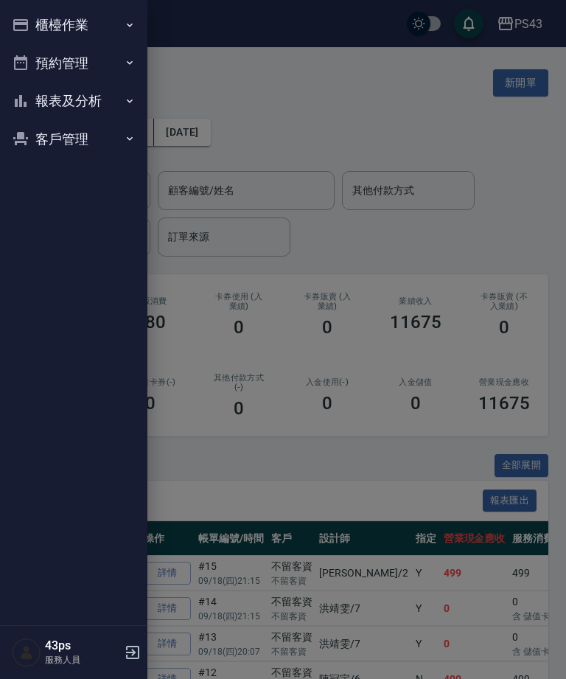
click at [37, 86] on button "報表及分析" at bounding box center [74, 101] width 136 height 38
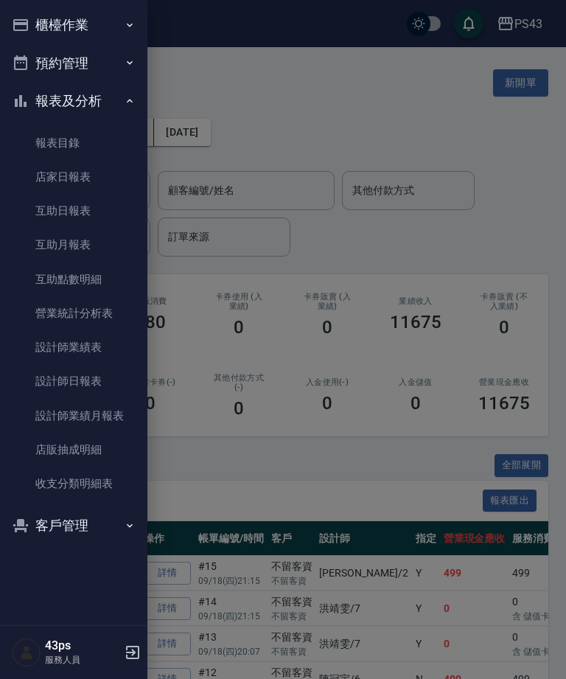
click at [32, 183] on link "店家日報表" at bounding box center [74, 177] width 136 height 34
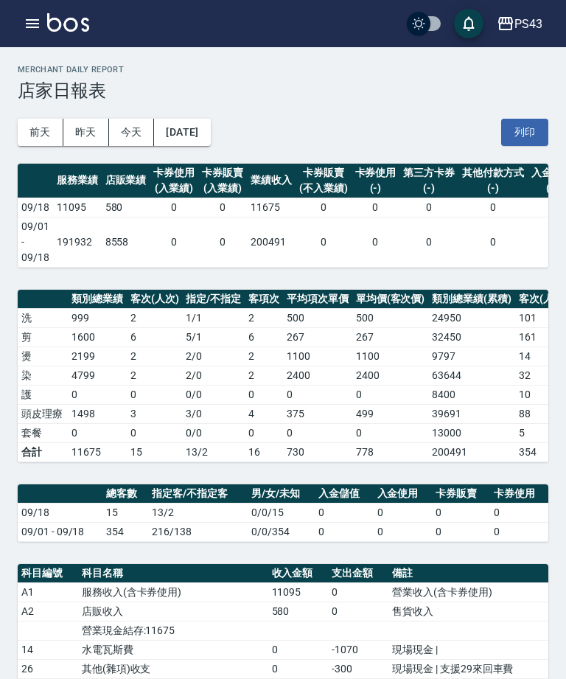
click at [24, 21] on icon "button" at bounding box center [33, 24] width 18 height 18
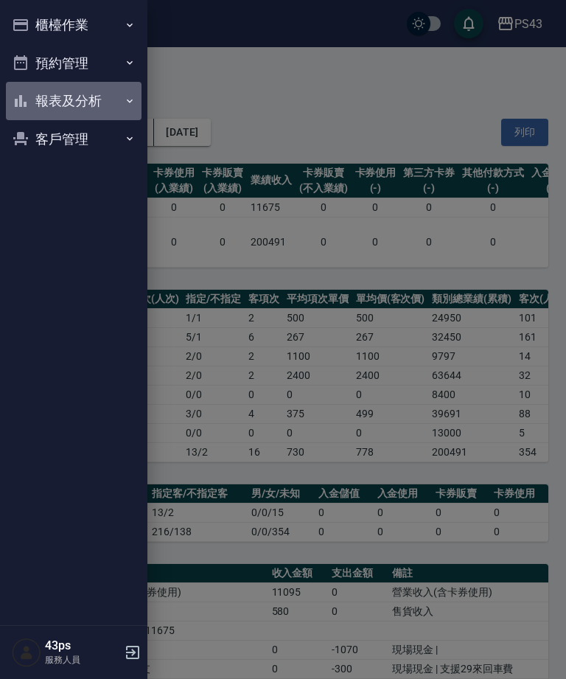
click at [112, 91] on button "報表及分析" at bounding box center [74, 101] width 136 height 38
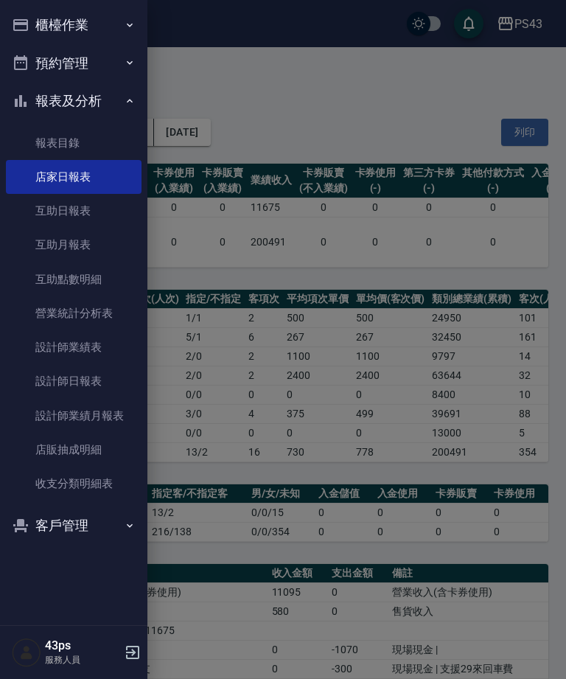
click at [94, 379] on link "設計師日報表" at bounding box center [74, 381] width 136 height 34
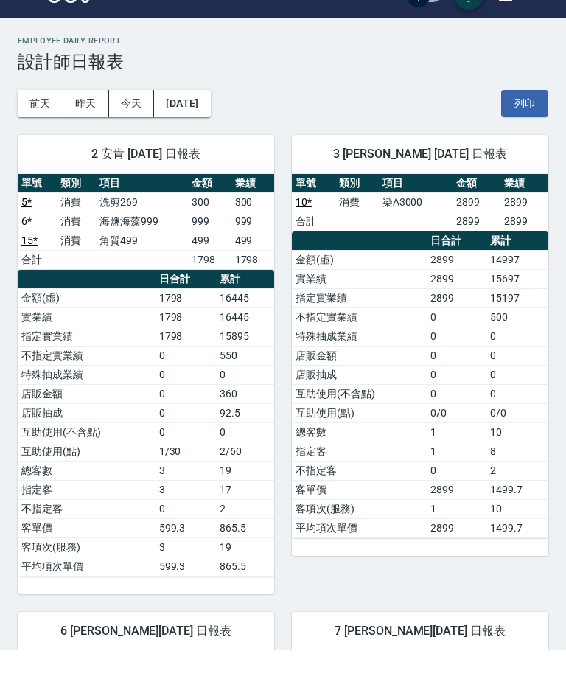
click at [429, 490] on td "0" at bounding box center [457, 499] width 60 height 19
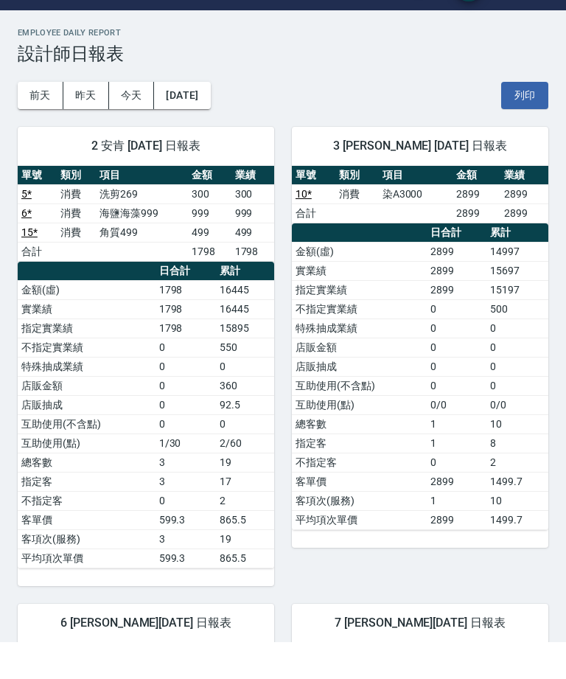
click at [435, 490] on td "0" at bounding box center [457, 499] width 60 height 19
